Goal: Transaction & Acquisition: Purchase product/service

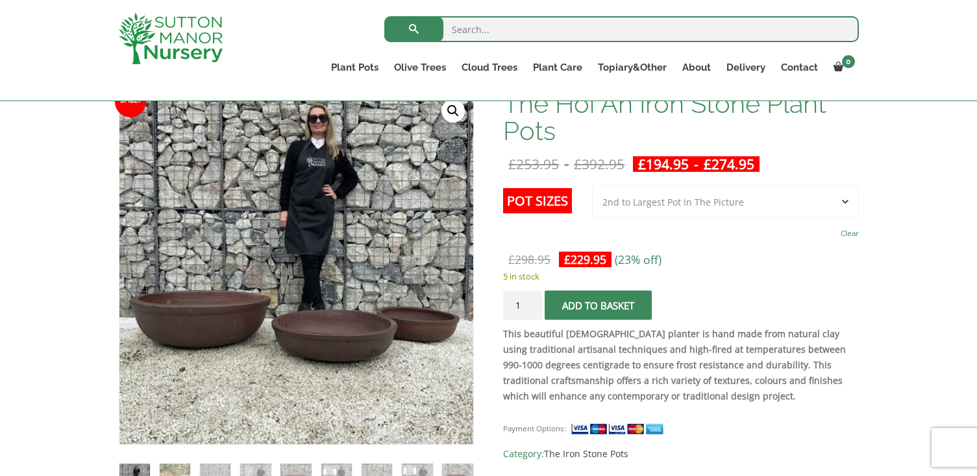
scroll to position [217, 0]
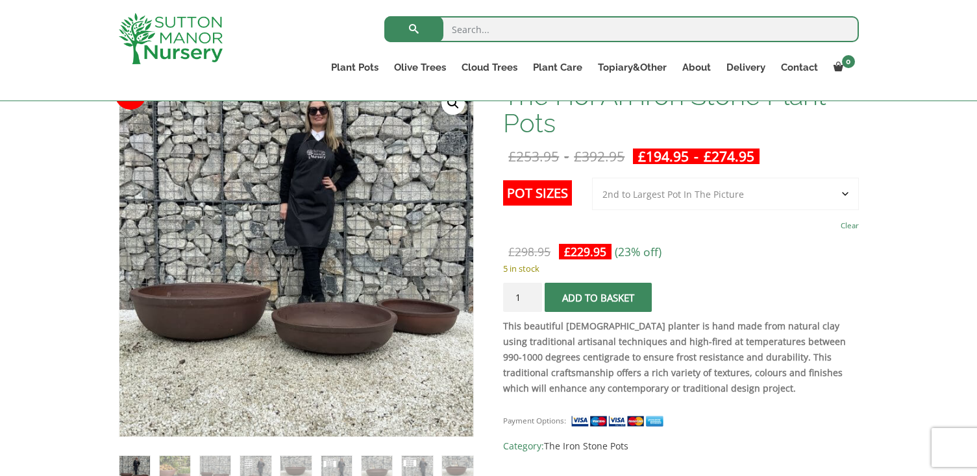
click at [707, 193] on select "Choose an option 3rd to Largest Pot In The Picture 2nd to Largest Pot In The Pi…" at bounding box center [725, 194] width 267 height 32
select select "Largest pot In The Picture"
click at [593, 178] on select "Choose an option 3rd to Largest Pot In The Picture 2nd to Largest Pot In The Pi…" at bounding box center [725, 194] width 267 height 32
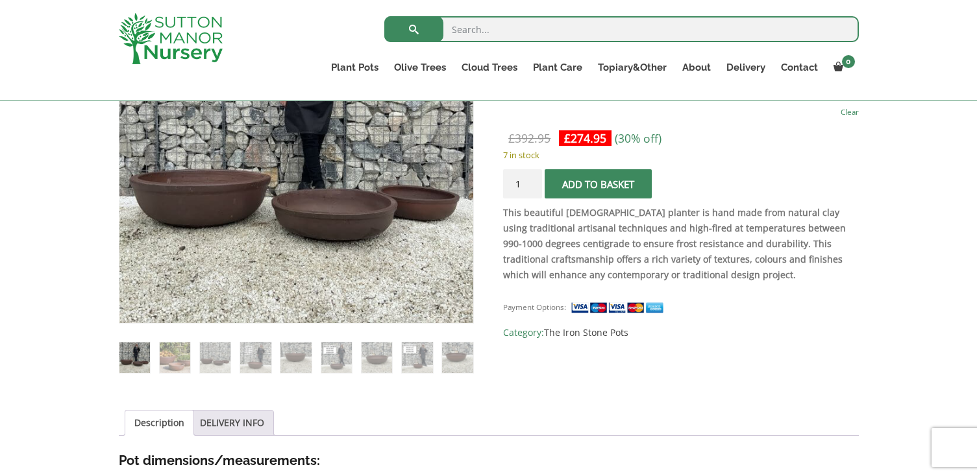
scroll to position [251, 0]
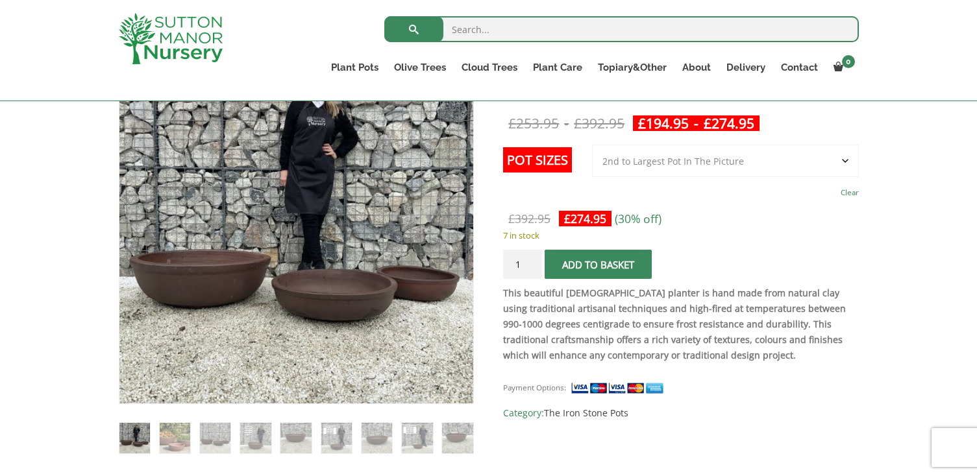
click at [598, 265] on span "submit" at bounding box center [598, 265] width 0 height 0
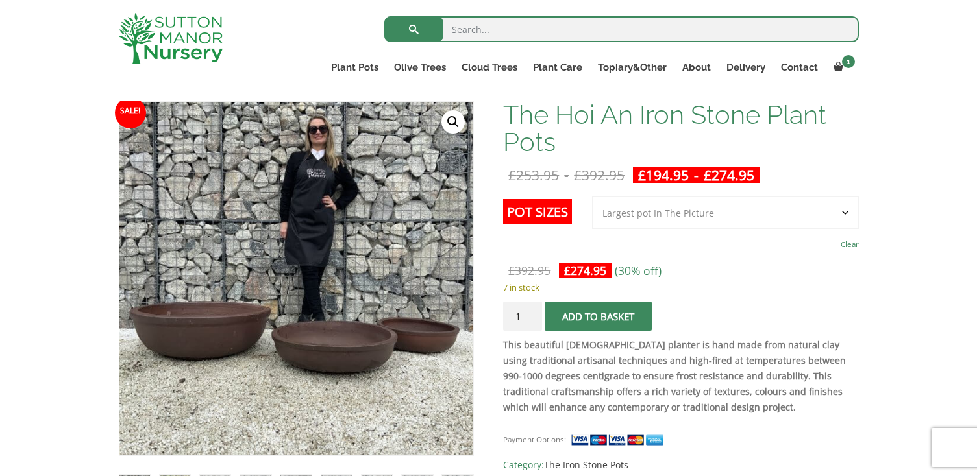
scroll to position [191, 0]
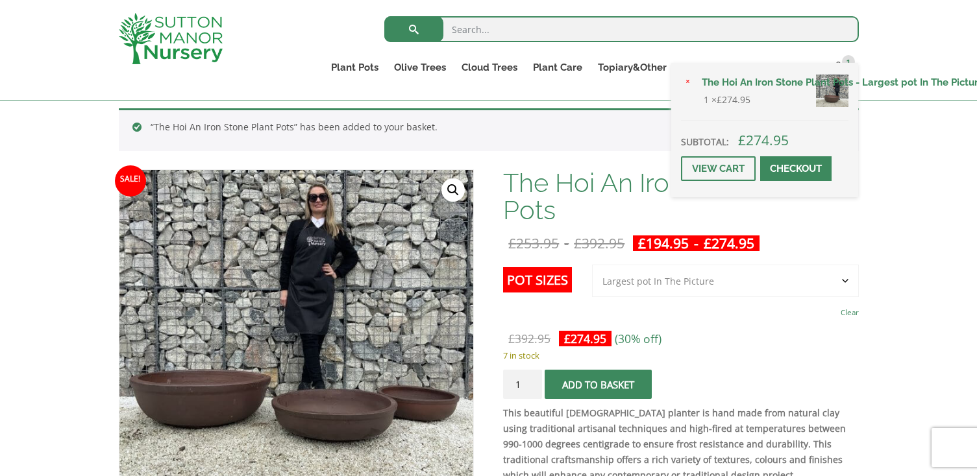
click at [796, 169] on span at bounding box center [796, 169] width 0 height 0
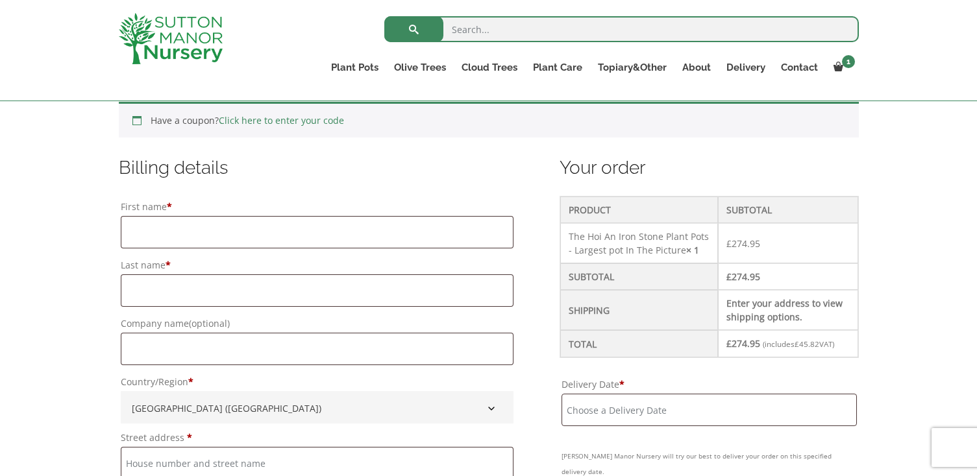
scroll to position [286, 0]
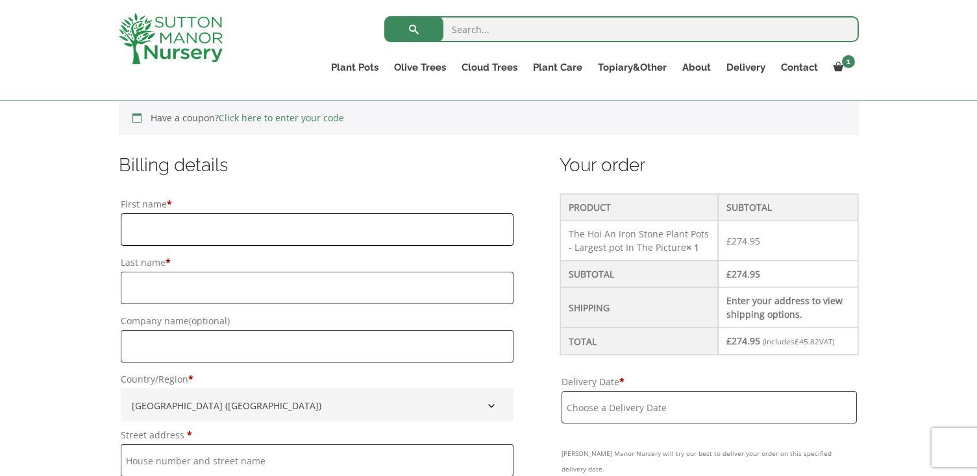
click at [417, 232] on input "First name *" at bounding box center [317, 230] width 393 height 32
type input "Cecily"
type input "Chua"
type input "Cecily Chua"
type input "Flat 6, Oslo House"
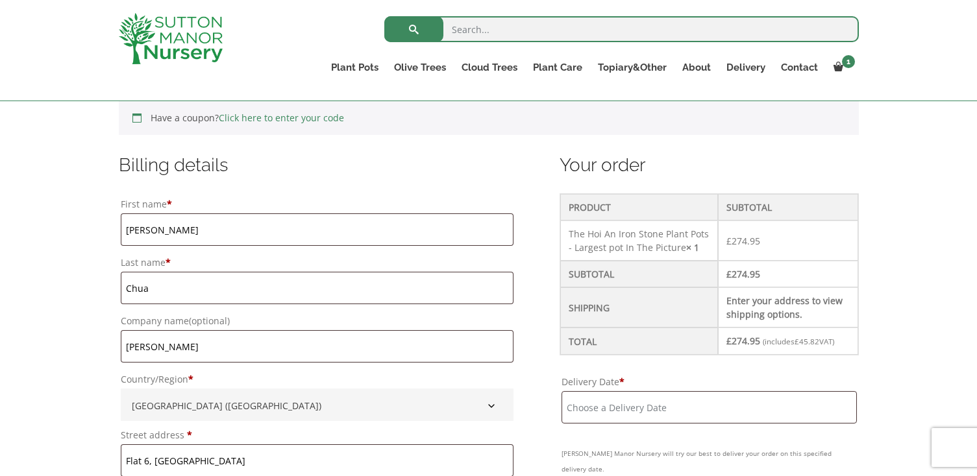
type input "Camberwell"
type input "London"
type input "SE5 9EE"
type input "07856221626"
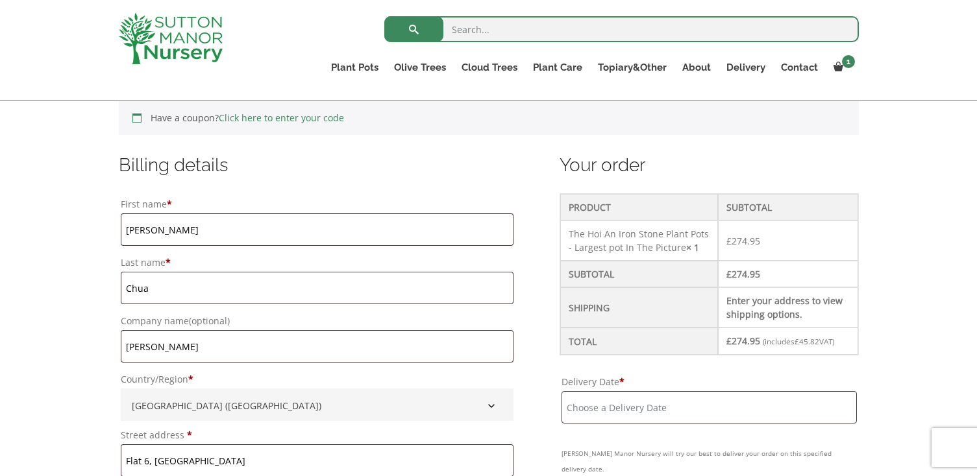
type input "cecilychua@gmail.com"
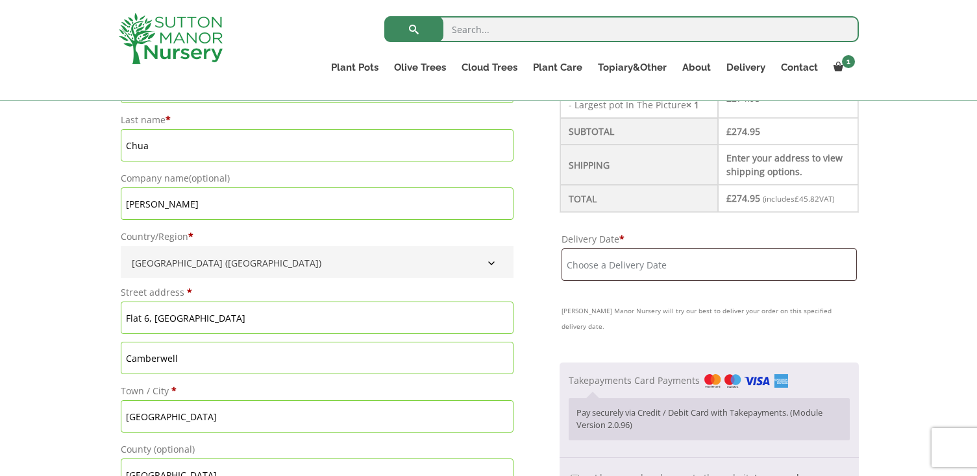
scroll to position [451, 0]
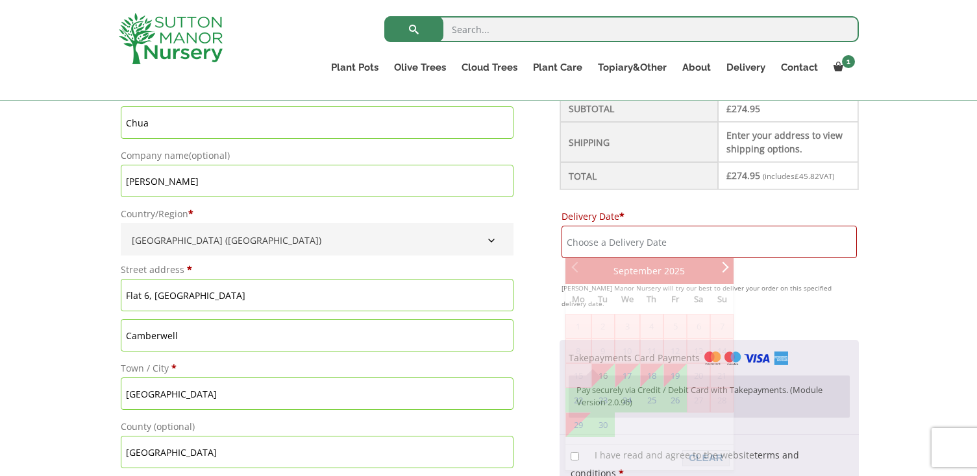
click at [591, 242] on input "Delivery Date *" at bounding box center [708, 242] width 295 height 32
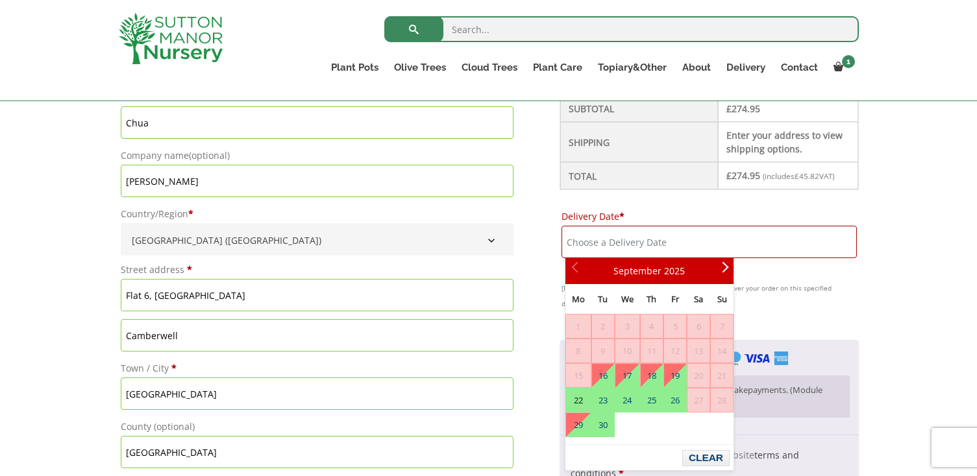
click at [574, 402] on link "22" at bounding box center [578, 400] width 25 height 23
type input "22 September, 2025"
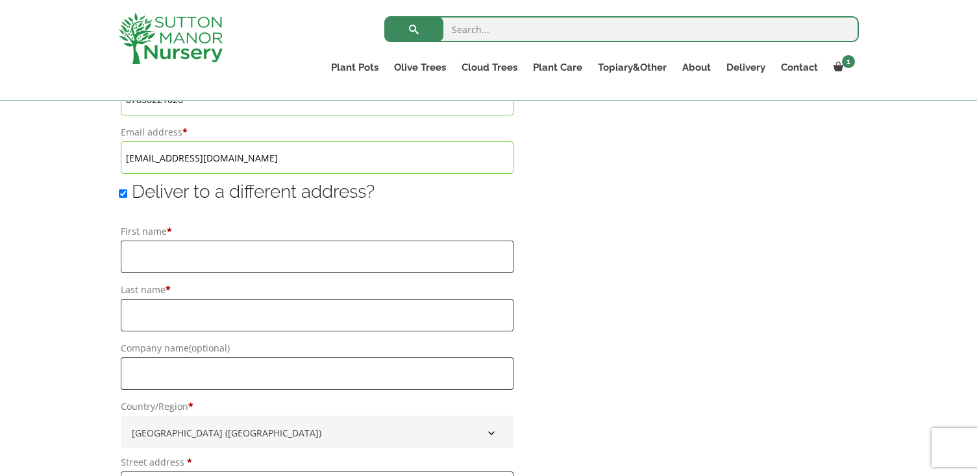
scroll to position [922, 0]
click at [123, 191] on input "Deliver to a different address?" at bounding box center [123, 192] width 8 height 8
checkbox input "false"
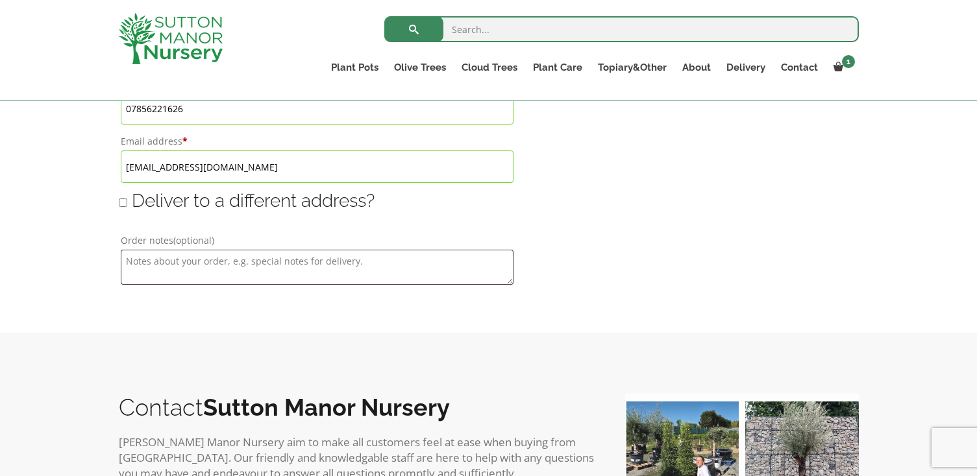
type input "22 September, 2025"
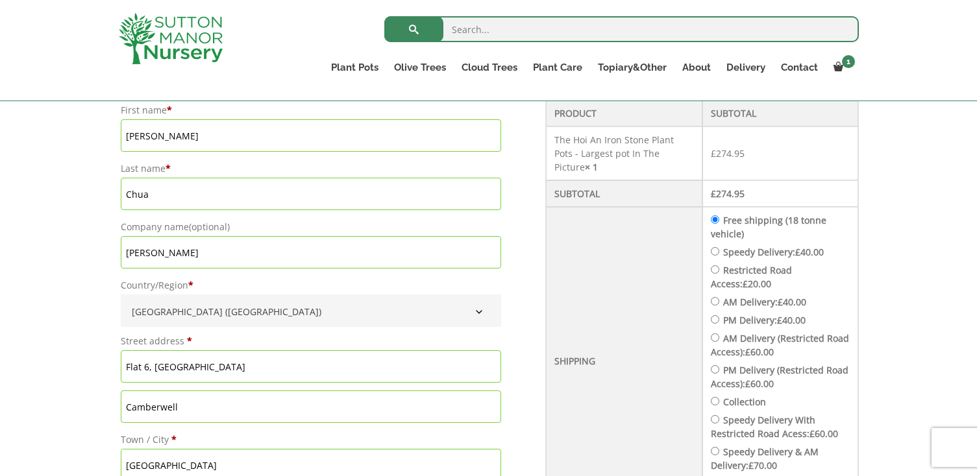
scroll to position [416, 0]
